Goal: Transaction & Acquisition: Subscribe to service/newsletter

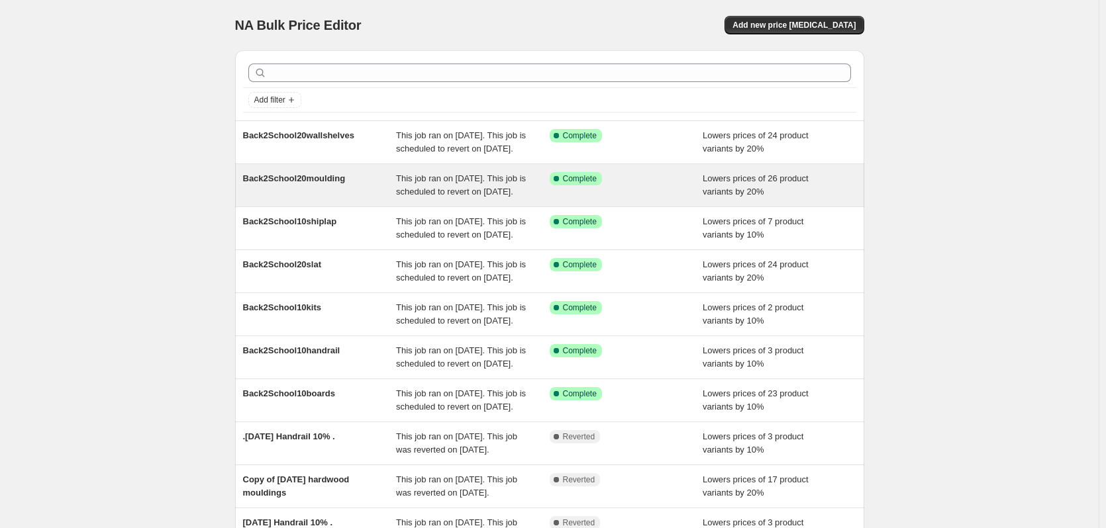
click at [637, 199] on div "Success Complete Complete" at bounding box center [626, 185] width 154 height 26
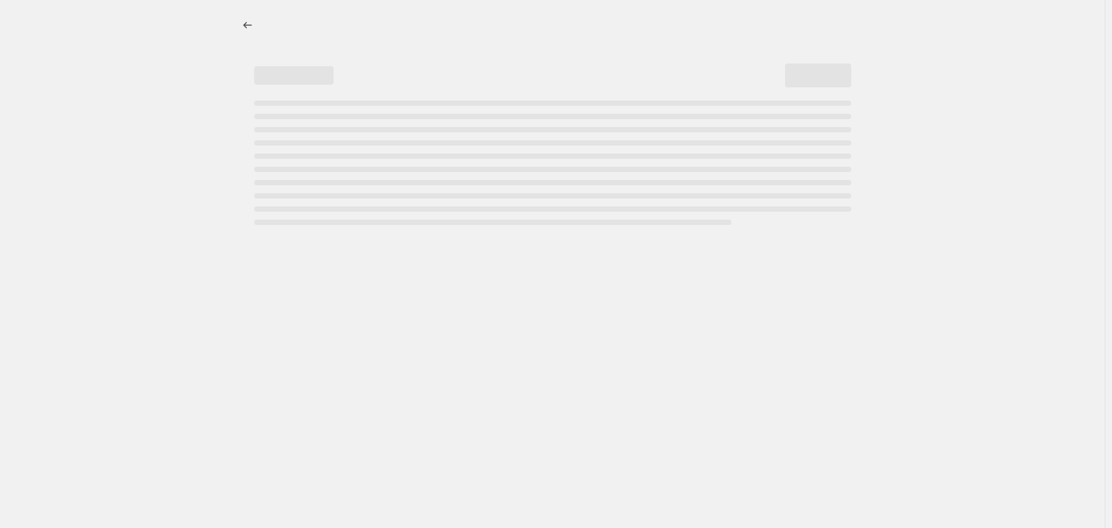
select select "percentage"
select select "no_change"
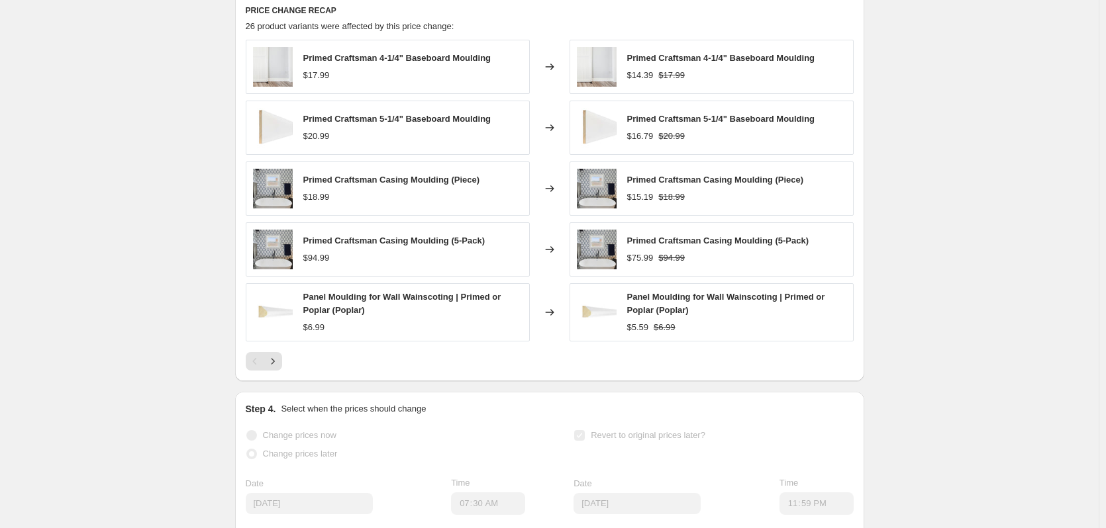
scroll to position [927, 0]
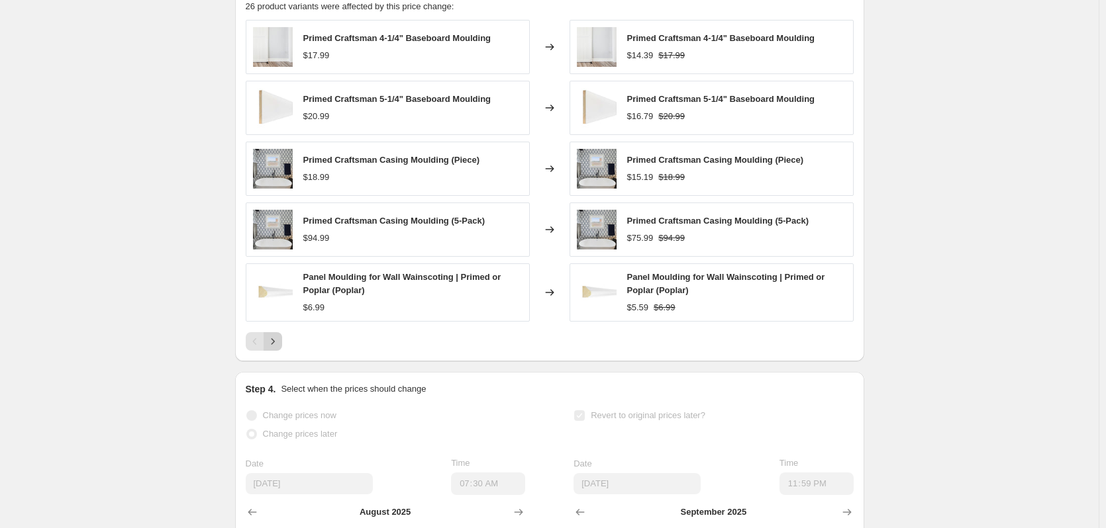
click at [277, 348] on icon "Next" at bounding box center [272, 341] width 13 height 13
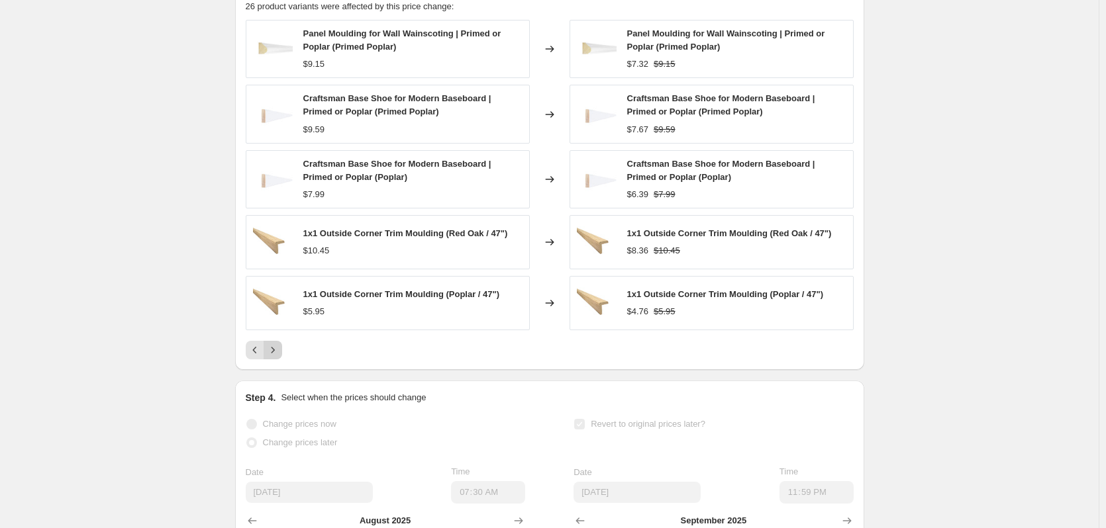
click at [277, 355] on button "Next" at bounding box center [272, 350] width 19 height 19
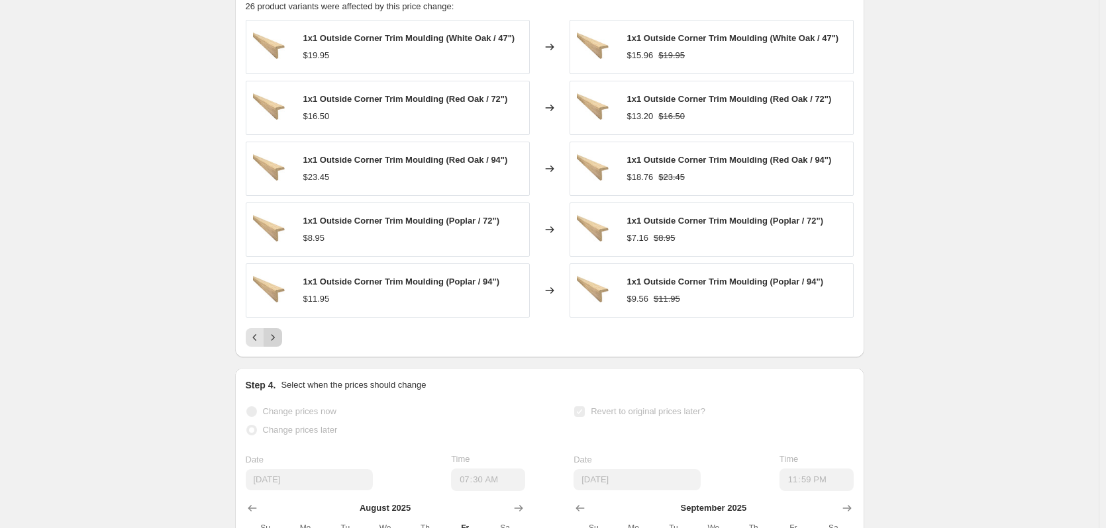
click at [277, 344] on icon "Next" at bounding box center [272, 337] width 13 height 13
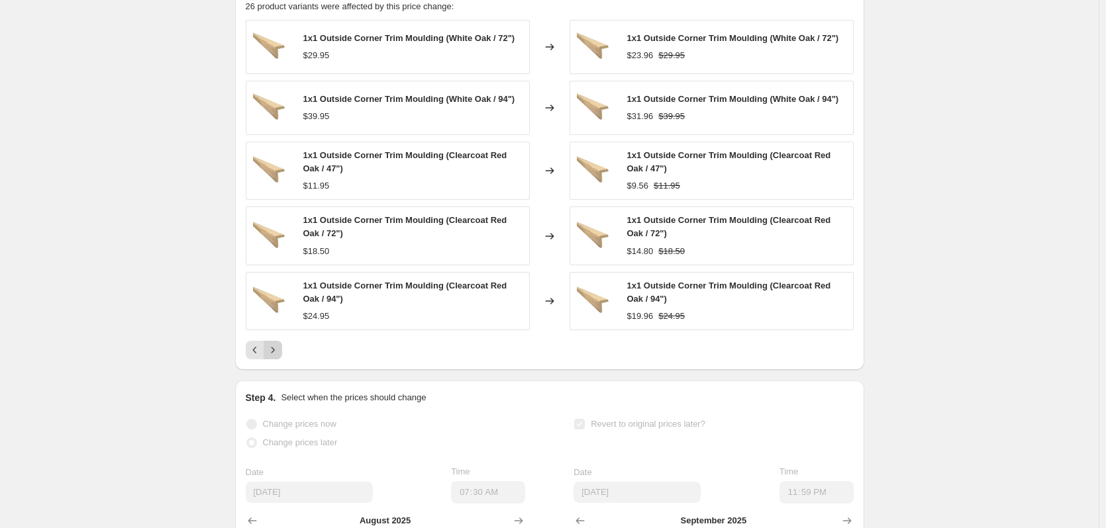
click at [277, 355] on button "Next" at bounding box center [272, 350] width 19 height 19
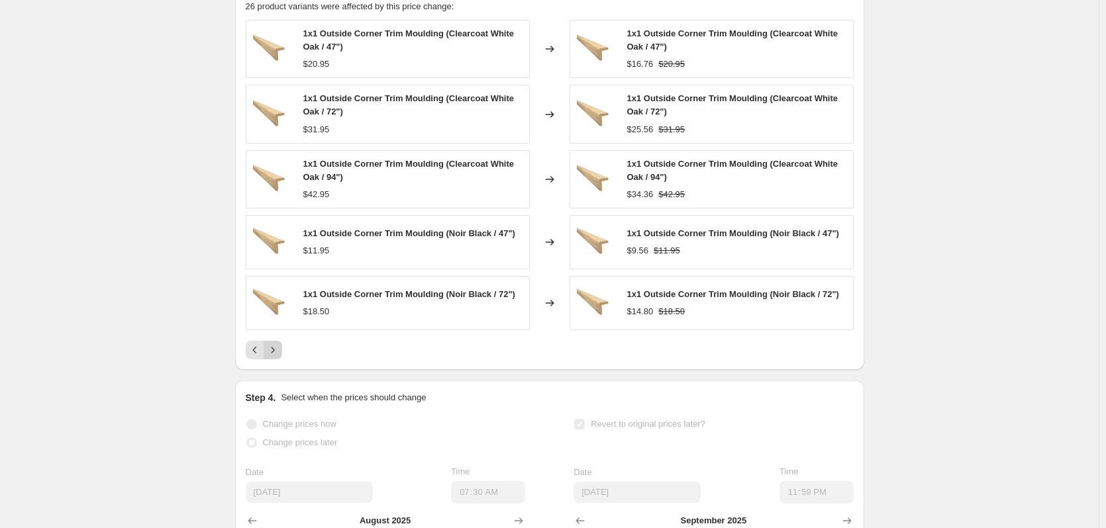
click at [277, 355] on button "Next" at bounding box center [272, 350] width 19 height 19
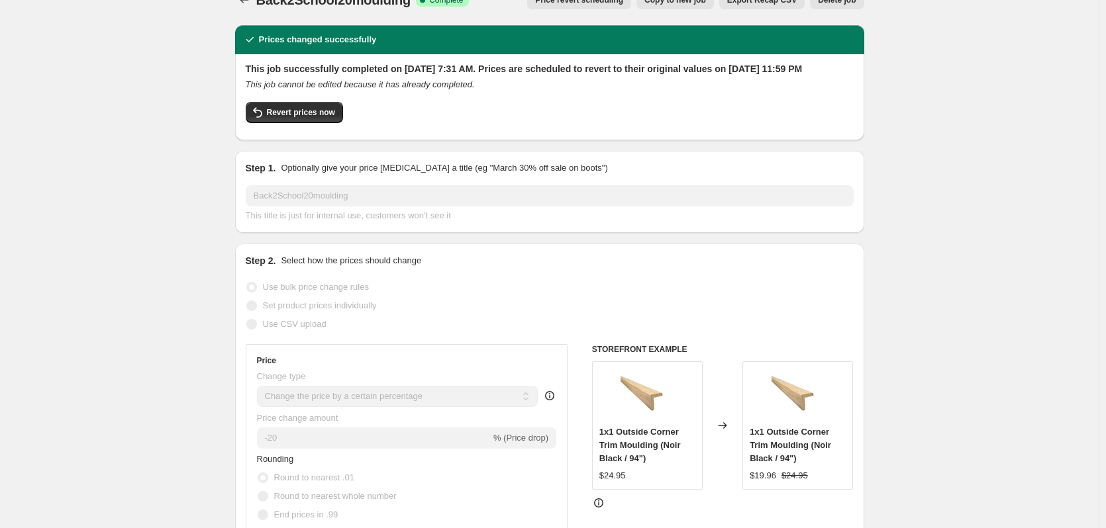
scroll to position [0, 0]
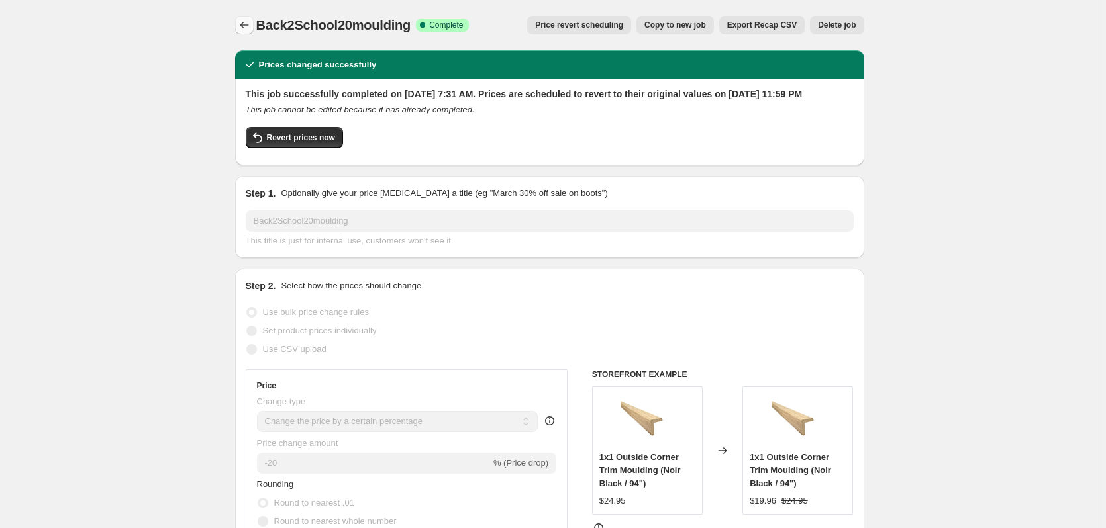
click at [252, 17] on button "Price change jobs" at bounding box center [244, 25] width 19 height 19
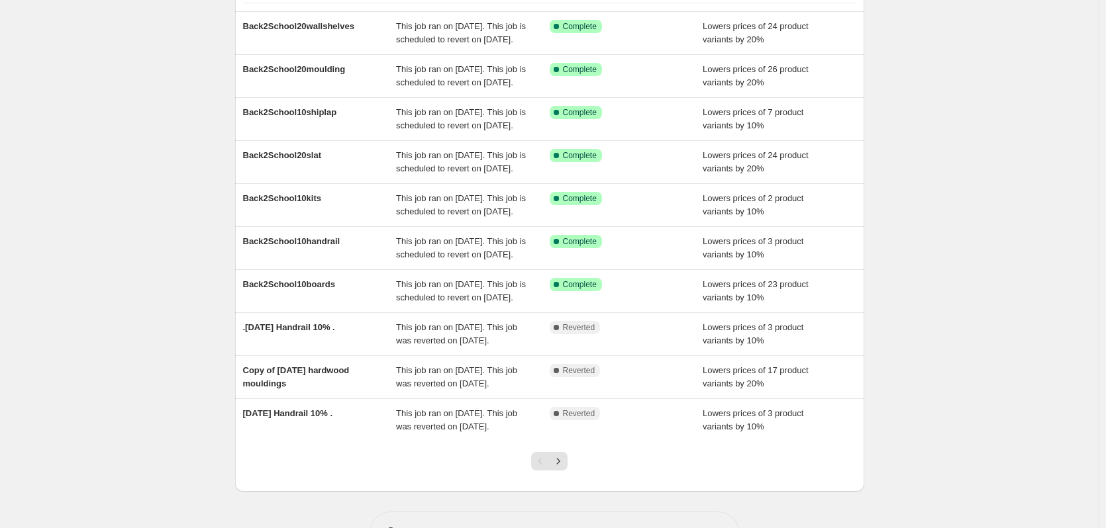
scroll to position [132, 0]
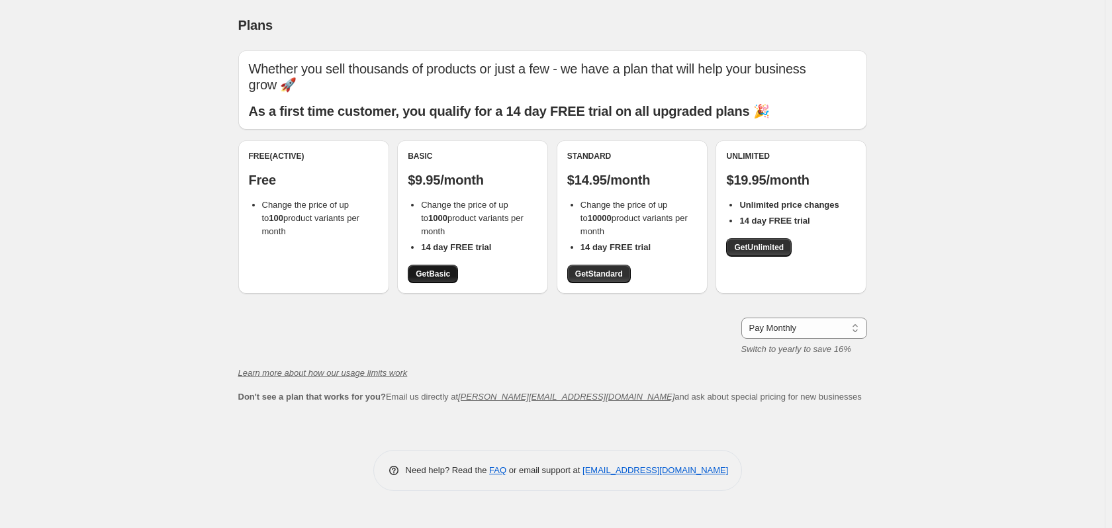
click at [435, 271] on span "Get Basic" at bounding box center [433, 274] width 34 height 11
